Goal: Information Seeking & Learning: Learn about a topic

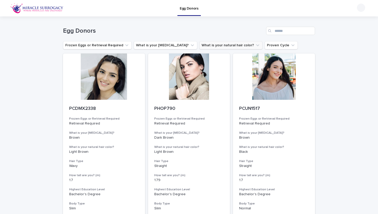
click at [221, 47] on button "What is your natural hair color?" at bounding box center [230, 45] width 63 height 8
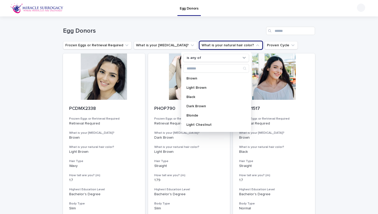
click at [221, 33] on h1 "Egg Donors" at bounding box center [163, 30] width 201 height 7
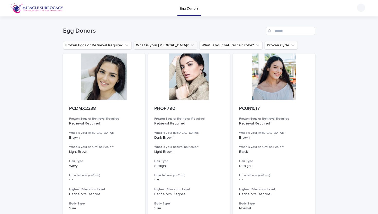
click at [167, 47] on button "What is your [MEDICAL_DATA]?" at bounding box center [166, 45] width 64 height 8
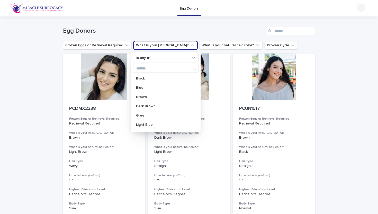
click at [173, 30] on h1 "Egg Donors" at bounding box center [163, 30] width 201 height 7
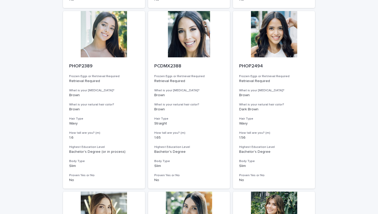
scroll to position [612, 0]
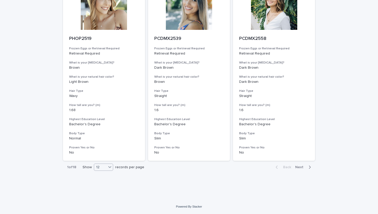
click at [104, 169] on div "12" at bounding box center [100, 167] width 12 height 5
click at [106, 185] on div "36" at bounding box center [103, 187] width 19 height 6
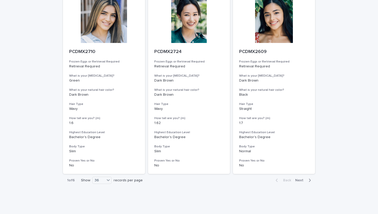
scroll to position [2057, 0]
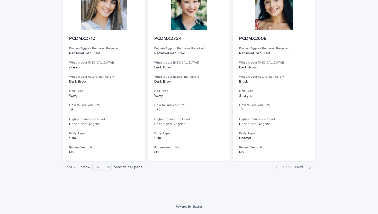
click at [299, 166] on span "Next" at bounding box center [300, 168] width 11 height 4
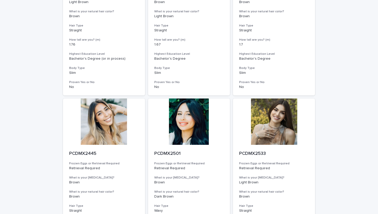
scroll to position [2057, 0]
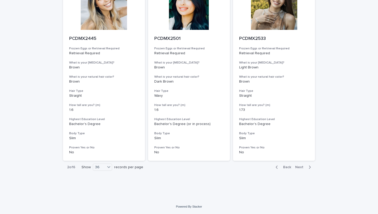
click at [300, 167] on span "Next" at bounding box center [300, 168] width 11 height 4
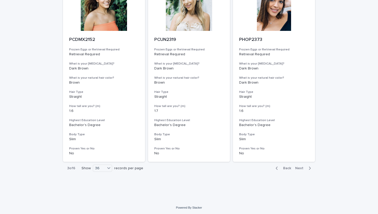
scroll to position [2057, 0]
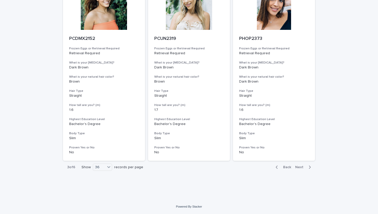
click at [298, 168] on span "Next" at bounding box center [300, 168] width 11 height 4
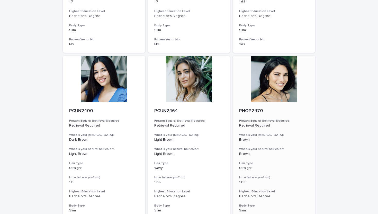
scroll to position [2057, 0]
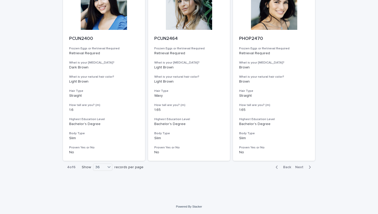
click at [300, 166] on span "Next" at bounding box center [300, 168] width 11 height 4
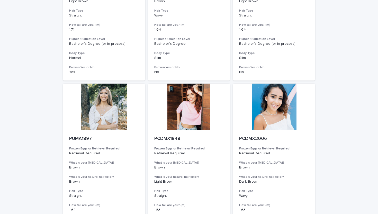
scroll to position [2057, 0]
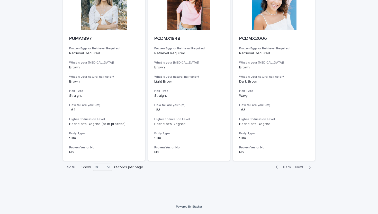
click at [299, 167] on span "Next" at bounding box center [300, 168] width 11 height 4
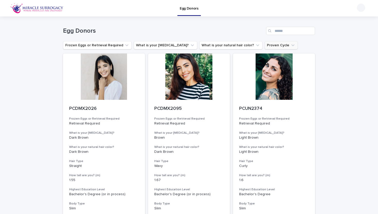
click at [265, 49] on button "Proven Cycle" at bounding box center [281, 45] width 33 height 8
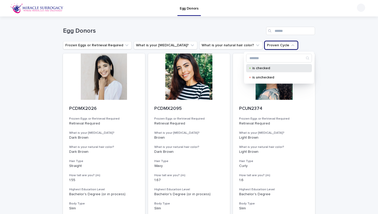
click at [259, 68] on p "is checked" at bounding box center [278, 68] width 51 height 4
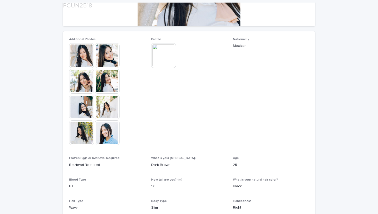
scroll to position [126, 0]
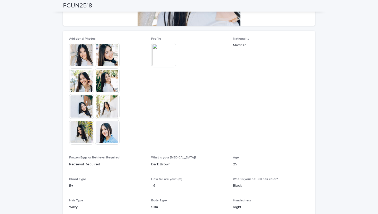
click at [108, 129] on img at bounding box center [107, 132] width 25 height 25
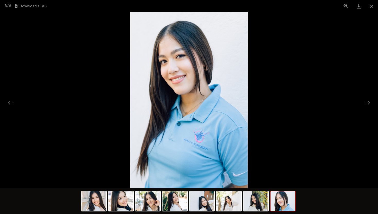
click at [69, 71] on picture at bounding box center [189, 100] width 378 height 176
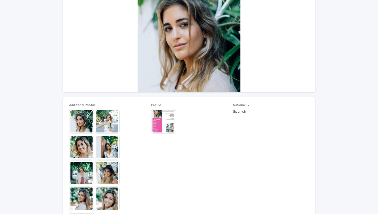
scroll to position [63, 0]
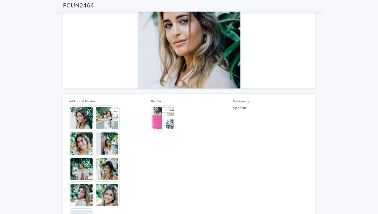
click at [109, 202] on img at bounding box center [107, 195] width 25 height 25
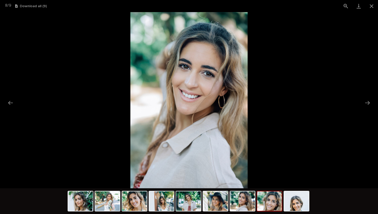
click at [86, 126] on picture at bounding box center [189, 100] width 378 height 176
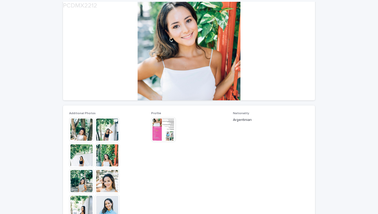
scroll to position [53, 0]
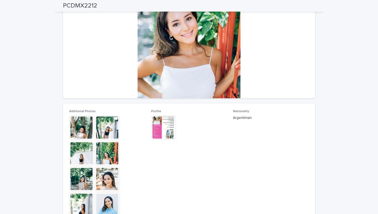
click at [159, 126] on img at bounding box center [163, 127] width 25 height 25
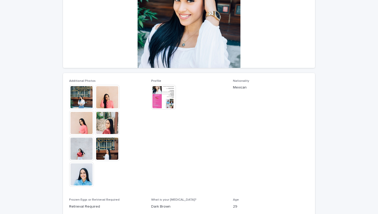
scroll to position [84, 0]
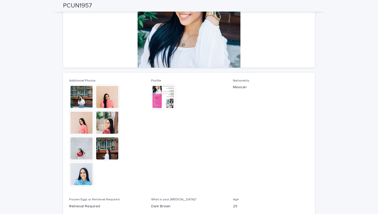
click at [107, 100] on img at bounding box center [107, 97] width 25 height 25
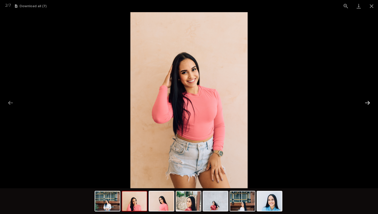
click at [367, 100] on button "Next slide" at bounding box center [367, 103] width 11 height 10
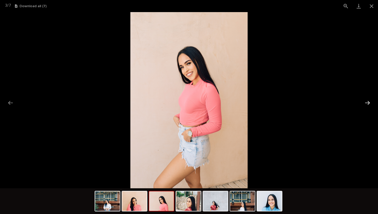
click at [367, 100] on button "Next slide" at bounding box center [367, 103] width 11 height 10
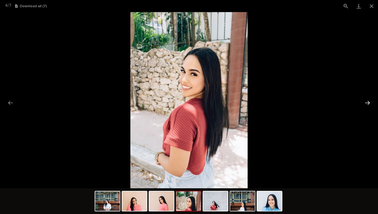
click at [367, 100] on button "Next slide" at bounding box center [367, 103] width 11 height 10
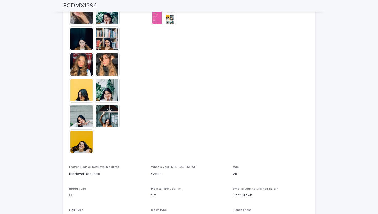
scroll to position [168, 0]
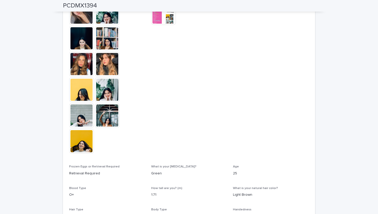
click at [107, 117] on img at bounding box center [107, 115] width 25 height 25
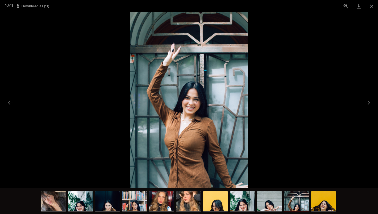
click at [71, 101] on picture at bounding box center [189, 100] width 378 height 176
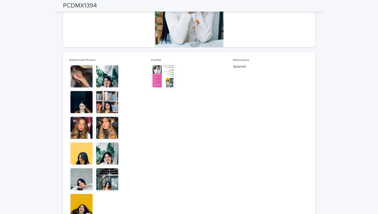
scroll to position [0, 0]
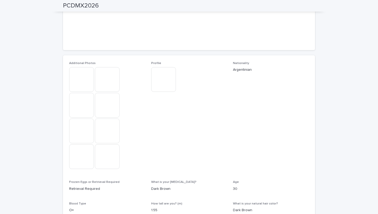
scroll to position [101, 0]
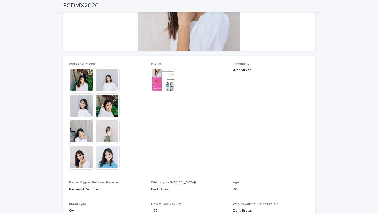
click at [105, 158] on img at bounding box center [107, 157] width 25 height 25
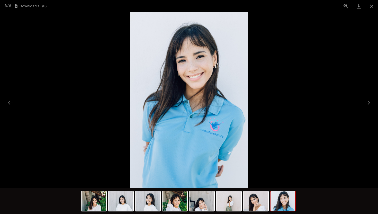
click at [73, 132] on picture at bounding box center [189, 100] width 378 height 176
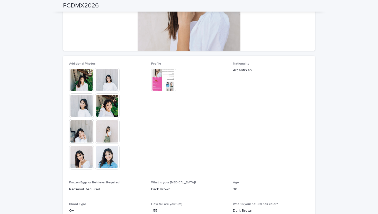
scroll to position [0, 0]
